Goal: Information Seeking & Learning: Learn about a topic

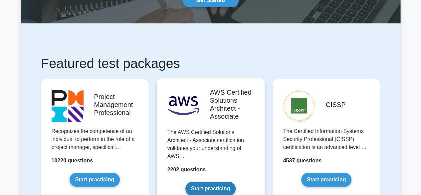
scroll to position [100, 0]
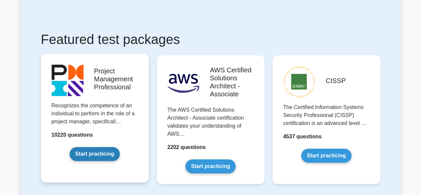
click at [84, 153] on link "Start practicing" at bounding box center [95, 154] width 50 height 14
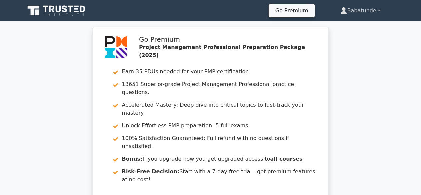
click at [374, 12] on link "Babatunde" at bounding box center [360, 10] width 72 height 13
click at [346, 28] on link "Profile" at bounding box center [351, 26] width 53 height 11
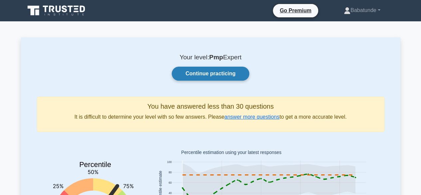
click at [213, 75] on link "Continue practicing" at bounding box center [210, 74] width 77 height 14
